Goal: Task Accomplishment & Management: Manage account settings

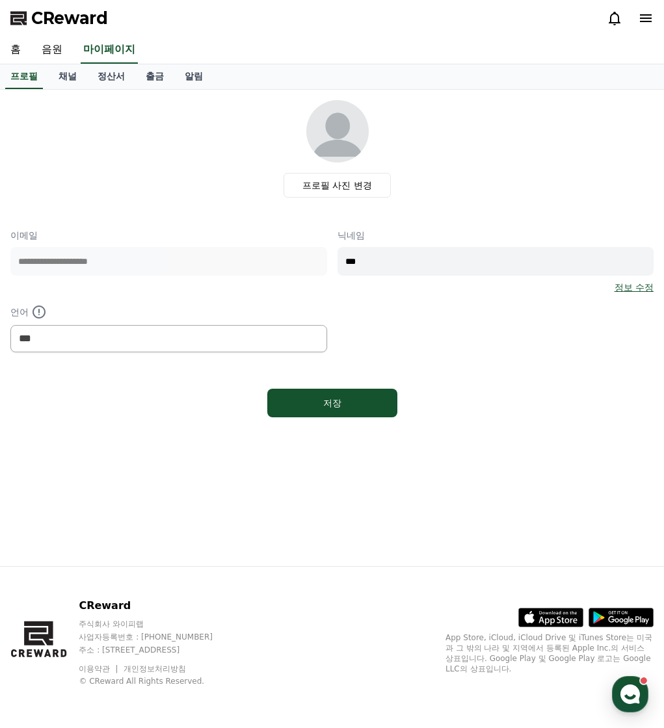
select select "**********"
click at [33, 55] on link "음원" at bounding box center [52, 49] width 42 height 27
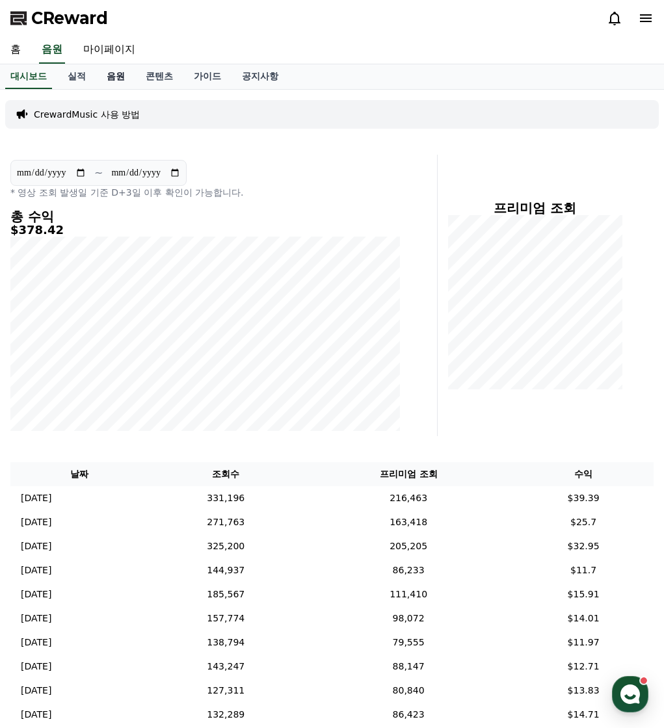
click at [116, 73] on link "음원" at bounding box center [115, 76] width 39 height 25
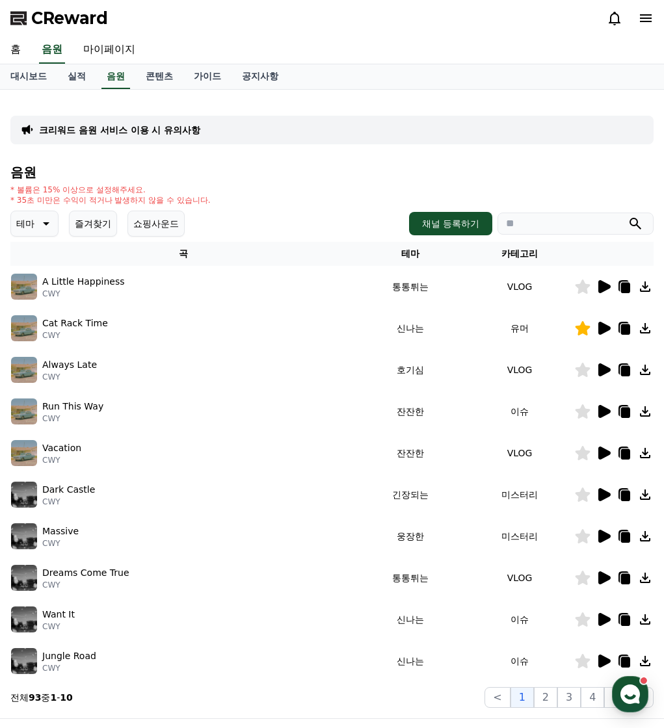
click at [89, 218] on button "즐겨찾기" at bounding box center [93, 224] width 48 height 26
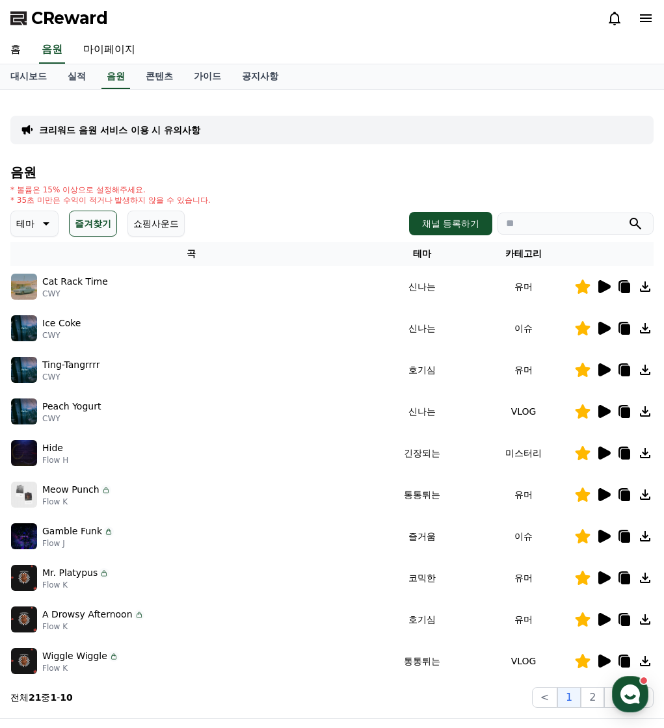
click at [600, 376] on icon at bounding box center [604, 369] width 12 height 13
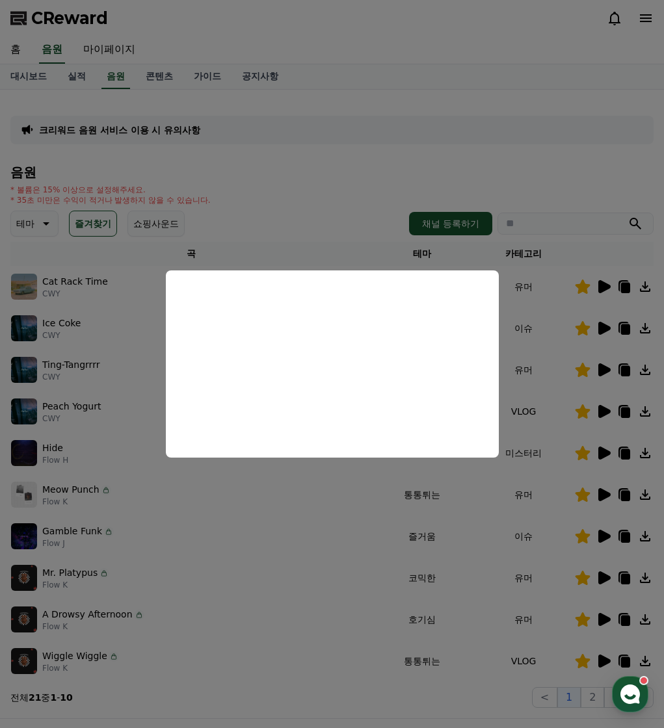
click at [344, 567] on button "close modal" at bounding box center [332, 364] width 664 height 728
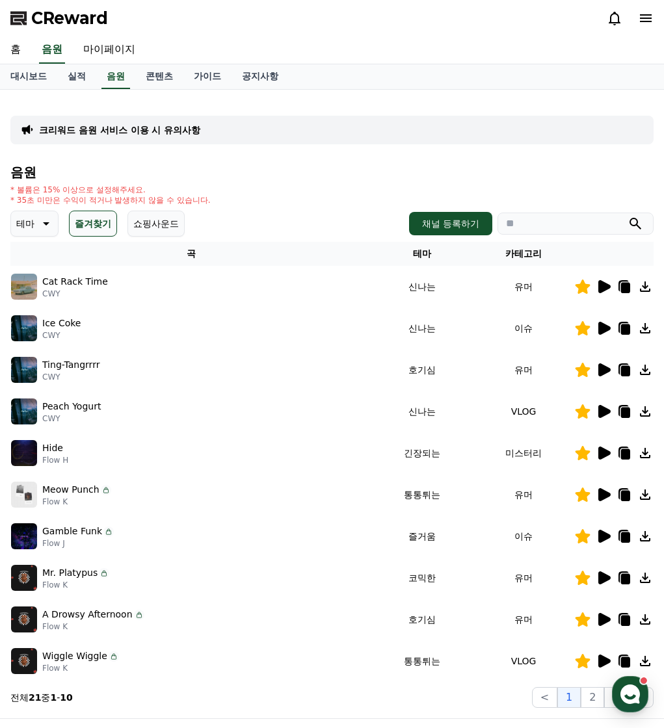
click at [625, 370] on icon at bounding box center [625, 371] width 9 height 10
click at [240, 560] on td "Mr. [PERSON_NAME] Flow K" at bounding box center [190, 578] width 361 height 42
